Goal: Task Accomplishment & Management: Use online tool/utility

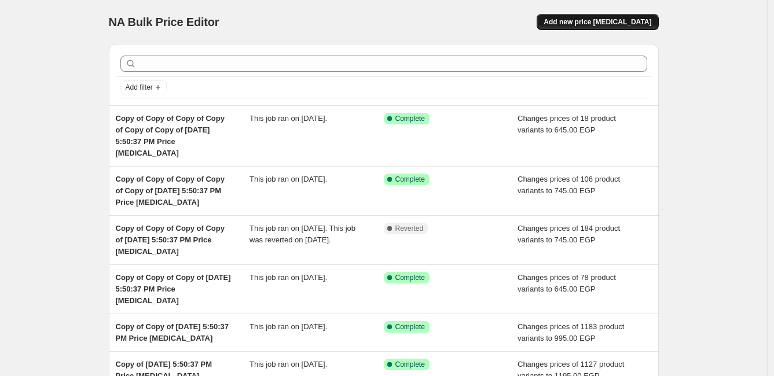
click at [637, 23] on span "Add new price [MEDICAL_DATA]" at bounding box center [598, 21] width 108 height 9
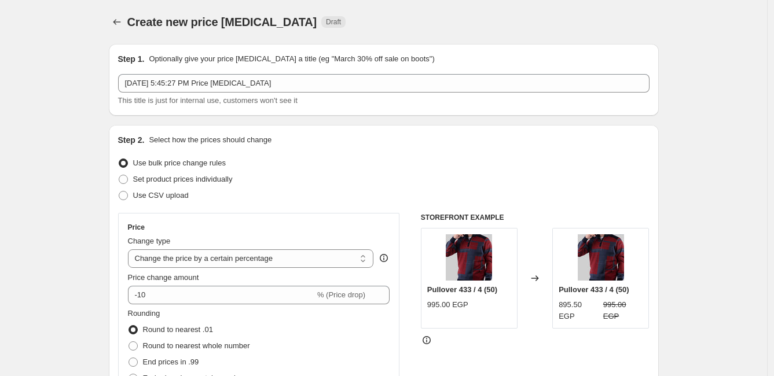
scroll to position [64, 0]
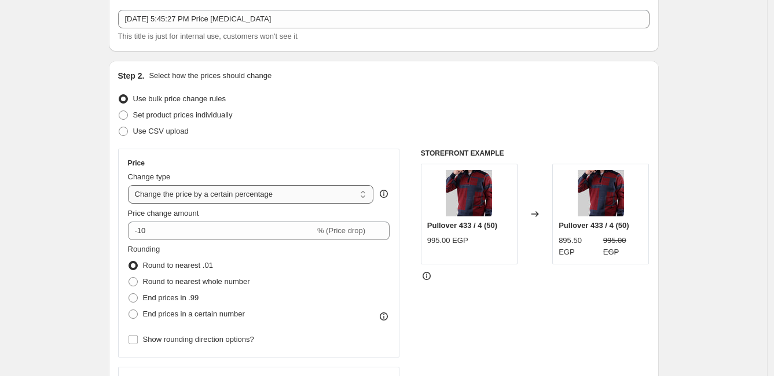
click at [311, 196] on select "Change the price to a certain amount Change the price by a certain amount Chang…" at bounding box center [251, 194] width 246 height 19
select select "to"
click at [130, 185] on select "Change the price to a certain amount Change the price by a certain amount Chang…" at bounding box center [251, 194] width 246 height 19
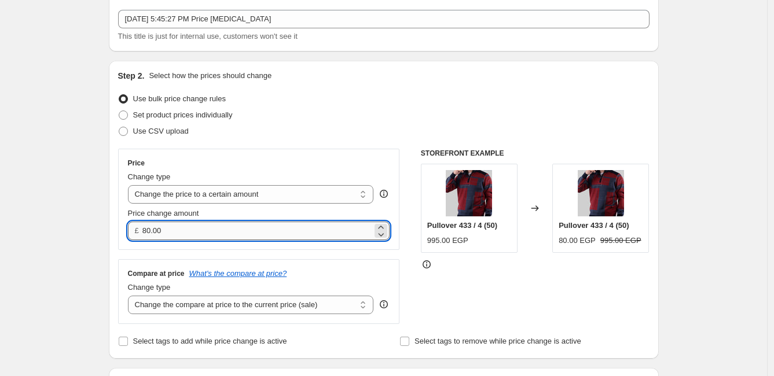
click at [218, 235] on input "80.00" at bounding box center [257, 231] width 230 height 19
type input "8"
type input "695.00"
click at [508, 309] on div "STOREFRONT EXAMPLE Pullover 433 / 4 (50) 995.00 EGP Changed to Pullover 433 / 4…" at bounding box center [535, 236] width 229 height 175
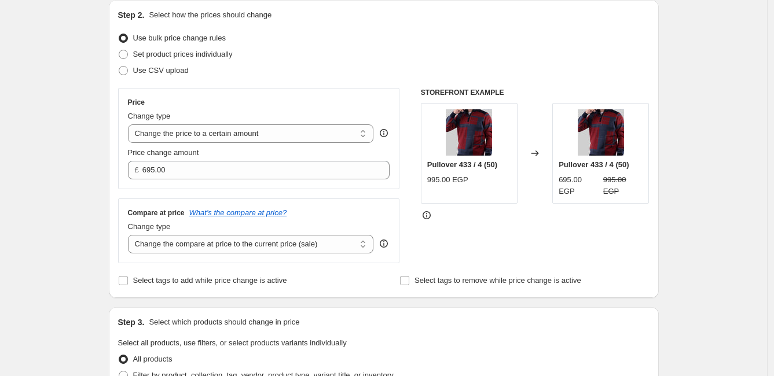
scroll to position [129, 0]
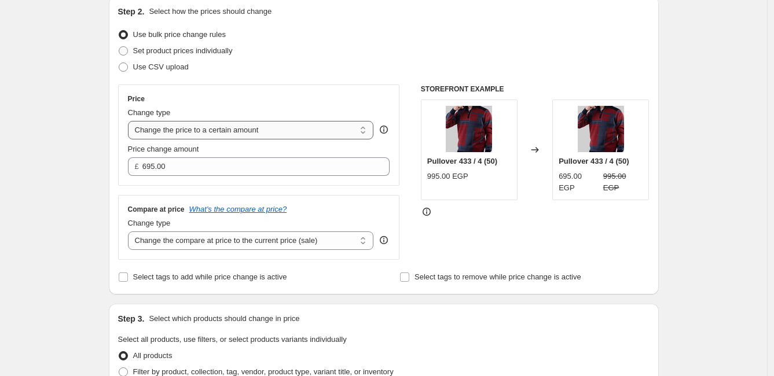
click at [327, 126] on select "Change the price to a certain amount Change the price by a certain amount Chang…" at bounding box center [251, 130] width 246 height 19
click at [488, 229] on div "STOREFRONT EXAMPLE Pullover 433 / 4 (50) 995.00 EGP Changed to Pullover 433 / 4…" at bounding box center [535, 172] width 229 height 175
click at [300, 243] on select "Change the compare at price to the current price (sale) Change the compare at p…" at bounding box center [251, 241] width 246 height 19
select select "to"
click at [130, 232] on select "Change the compare at price to the current price (sale) Change the compare at p…" at bounding box center [251, 241] width 246 height 19
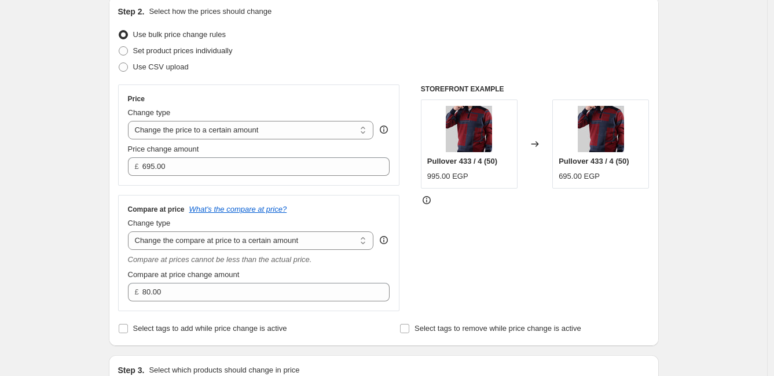
click at [578, 253] on div "STOREFRONT EXAMPLE Pullover 433 / 4 (50) 995.00 EGP Changed to Pullover 433 / 4…" at bounding box center [535, 198] width 229 height 227
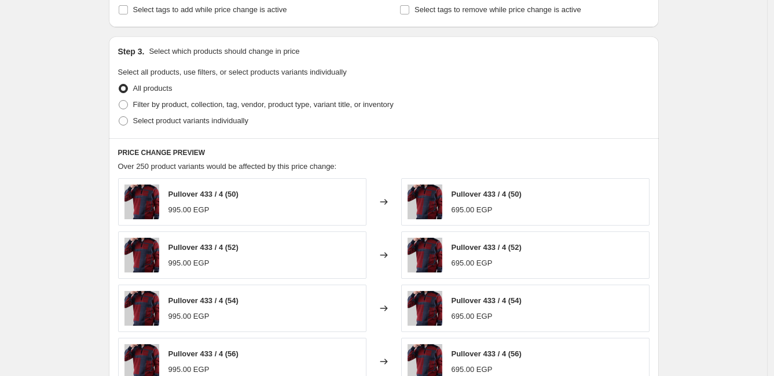
scroll to position [450, 0]
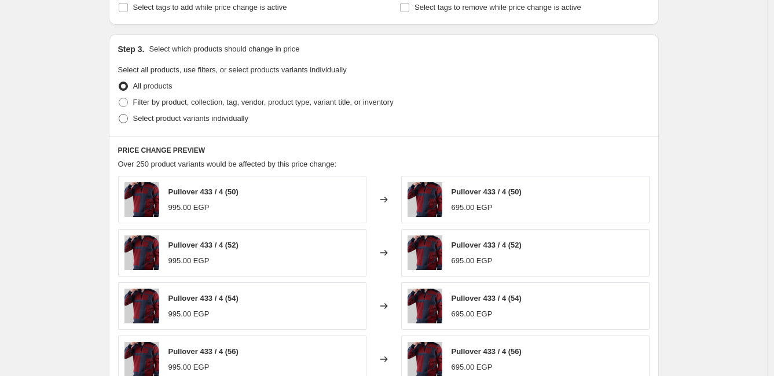
click at [223, 119] on span "Select product variants individually" at bounding box center [190, 118] width 115 height 9
click at [119, 115] on input "Select product variants individually" at bounding box center [119, 114] width 1 height 1
radio input "true"
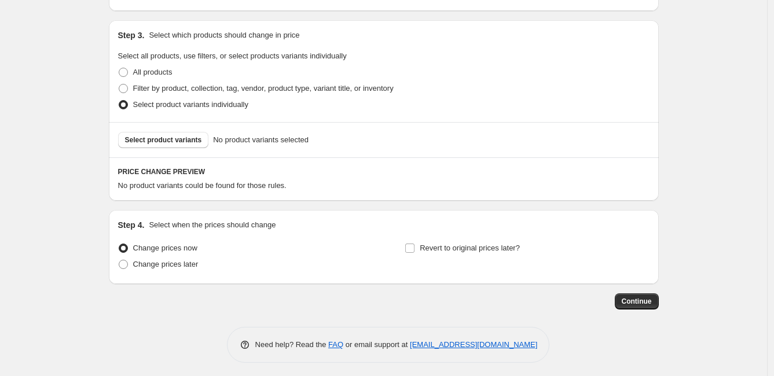
scroll to position [468, 0]
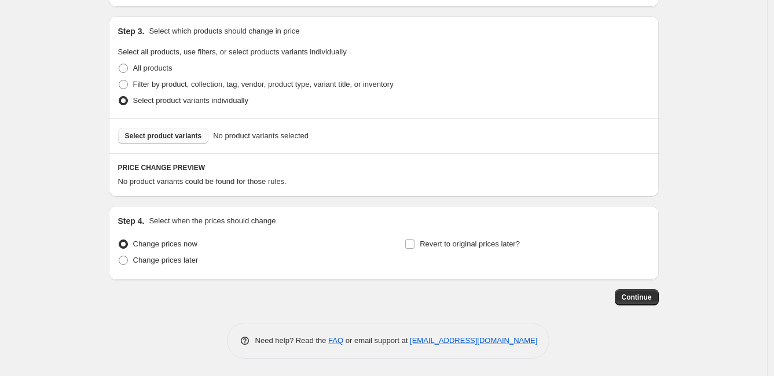
click at [181, 135] on span "Select product variants" at bounding box center [163, 135] width 77 height 9
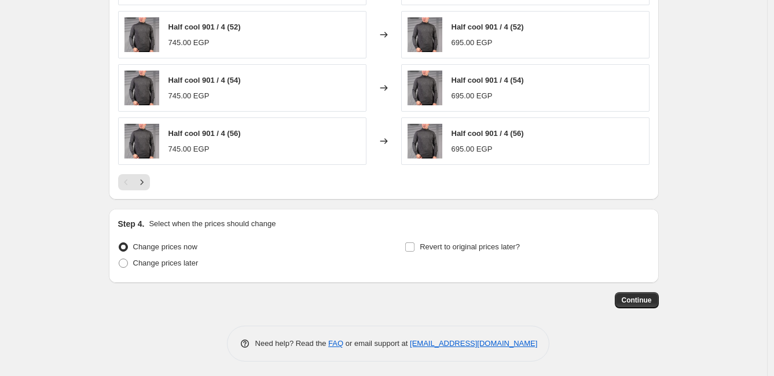
scroll to position [758, 0]
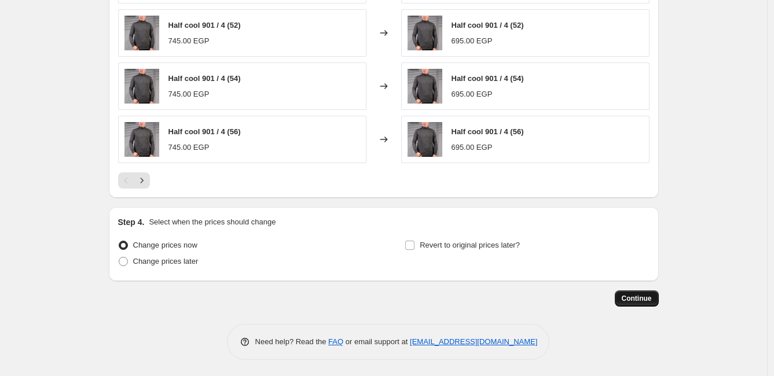
click at [638, 295] on span "Continue" at bounding box center [637, 298] width 30 height 9
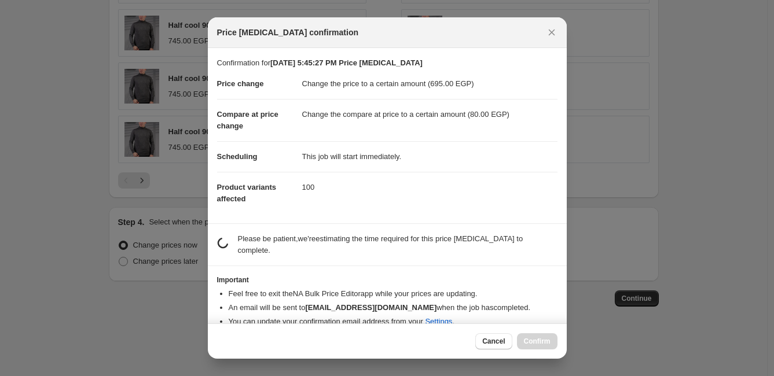
scroll to position [0, 0]
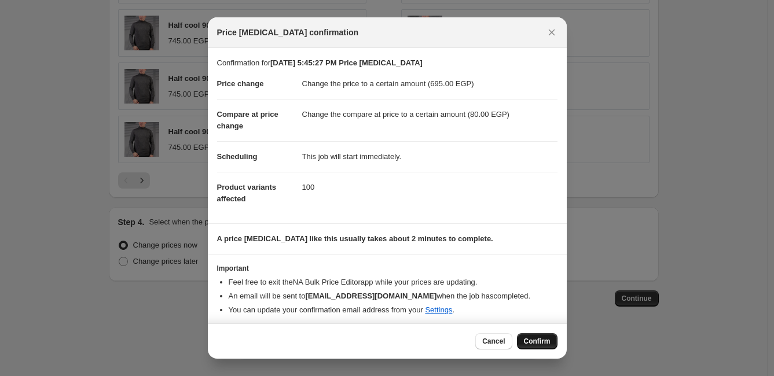
click at [537, 338] on span "Confirm" at bounding box center [537, 341] width 27 height 9
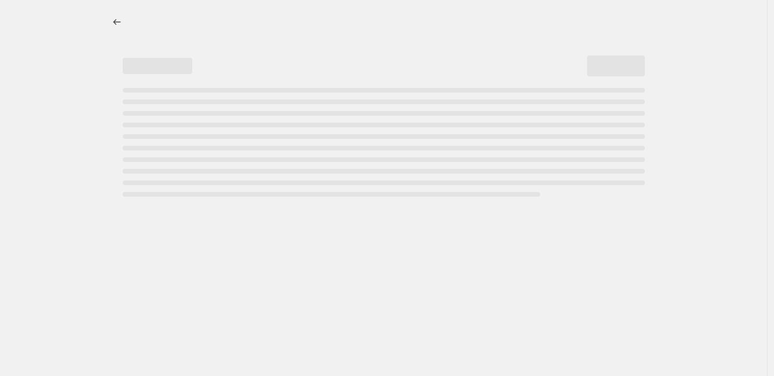
select select "to"
